Goal: Transaction & Acquisition: Book appointment/travel/reservation

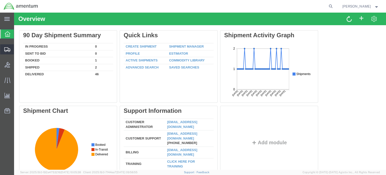
click at [0, 0] on span "Shipment Manager" at bounding box center [0, 0] width 0 height 0
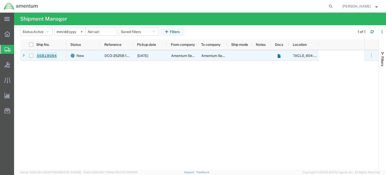
click at [52, 55] on link "56819084" at bounding box center [46, 56] width 21 height 8
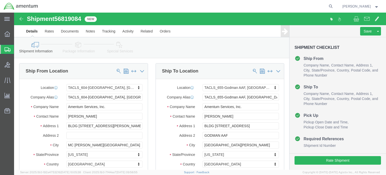
select select "42709"
select select "42727"
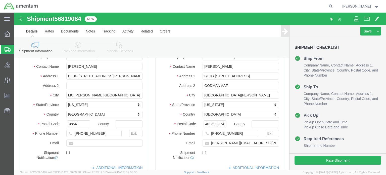
scroll to position [75, 0]
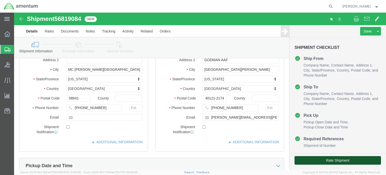
click button "Rate Shipment"
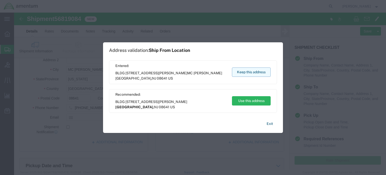
click at [261, 67] on button "Keep this address" at bounding box center [251, 71] width 39 height 9
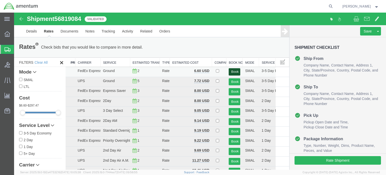
click at [231, 71] on button "Book" at bounding box center [234, 71] width 11 height 7
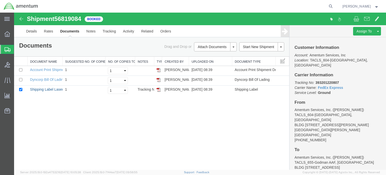
drag, startPoint x: 46, startPoint y: 90, endPoint x: 47, endPoint y: 99, distance: 9.6
click at [46, 90] on link "Shipping Label Laser" at bounding box center [46, 89] width 33 height 4
